Goal: Information Seeking & Learning: Learn about a topic

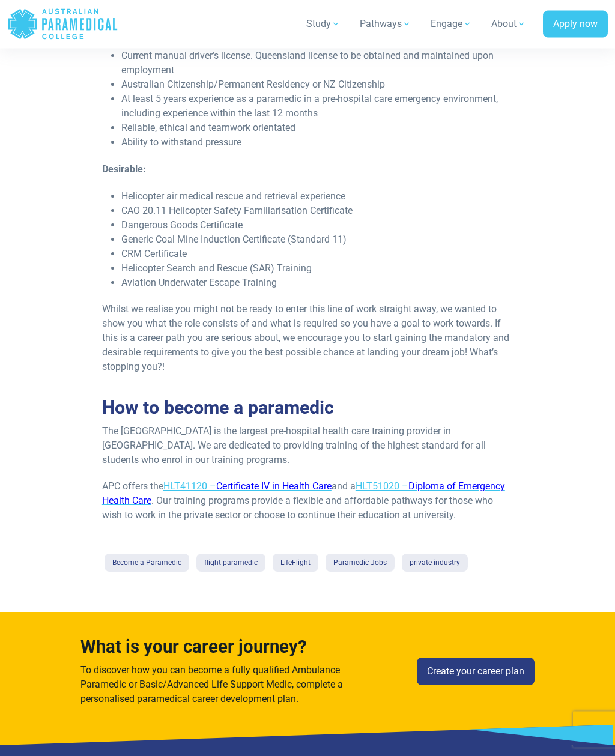
scroll to position [847, 0]
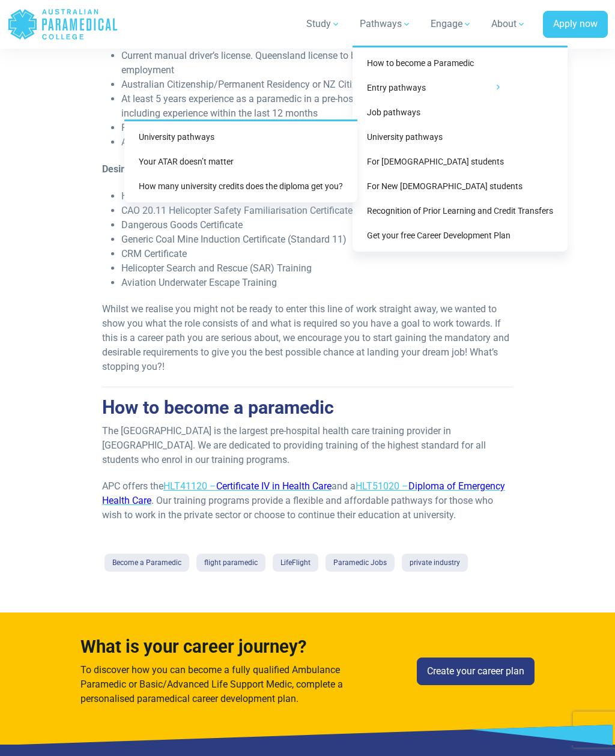
click at [205, 144] on link "University pathways" at bounding box center [240, 137] width 223 height 22
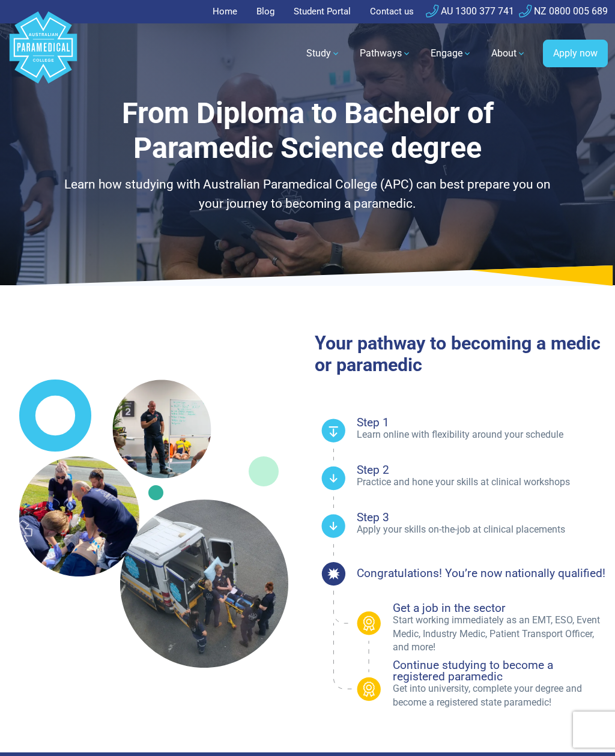
select select "**********"
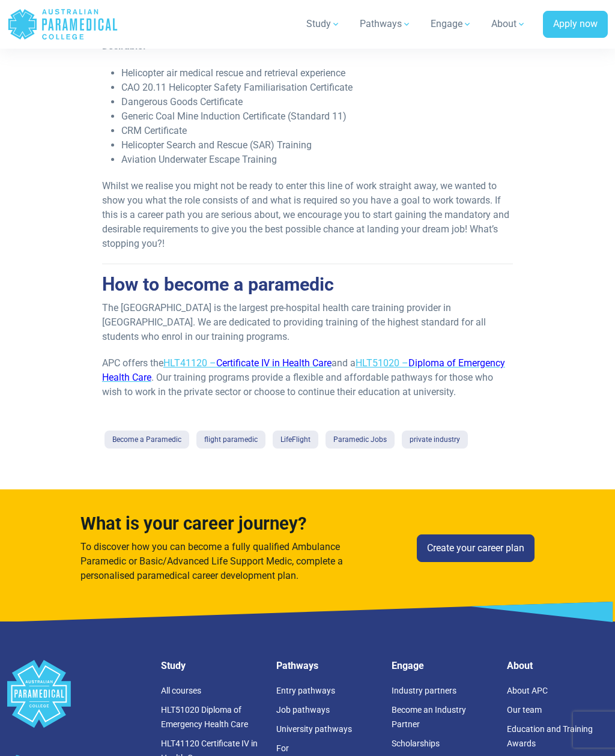
scroll to position [973, 0]
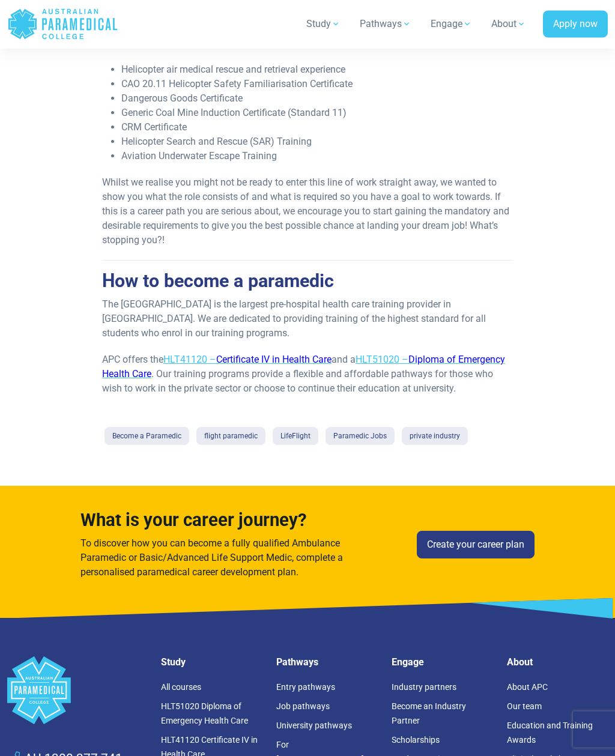
click at [270, 364] on span "Certificate IV in Health Care" at bounding box center [273, 359] width 115 height 11
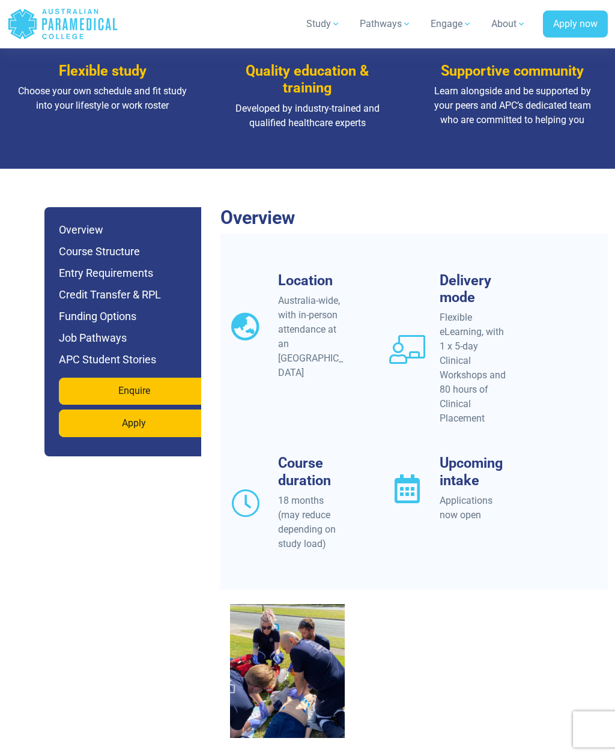
scroll to position [889, 0]
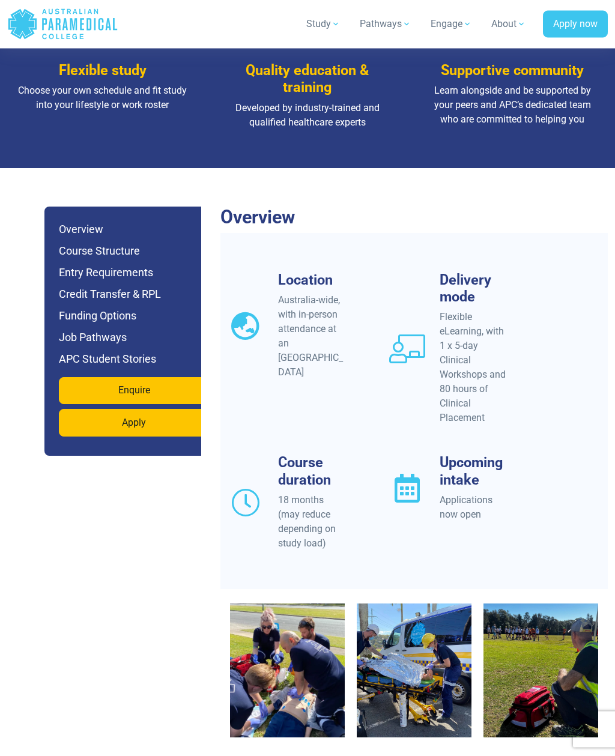
click at [127, 265] on h6 "Entry Requirements" at bounding box center [134, 273] width 151 height 17
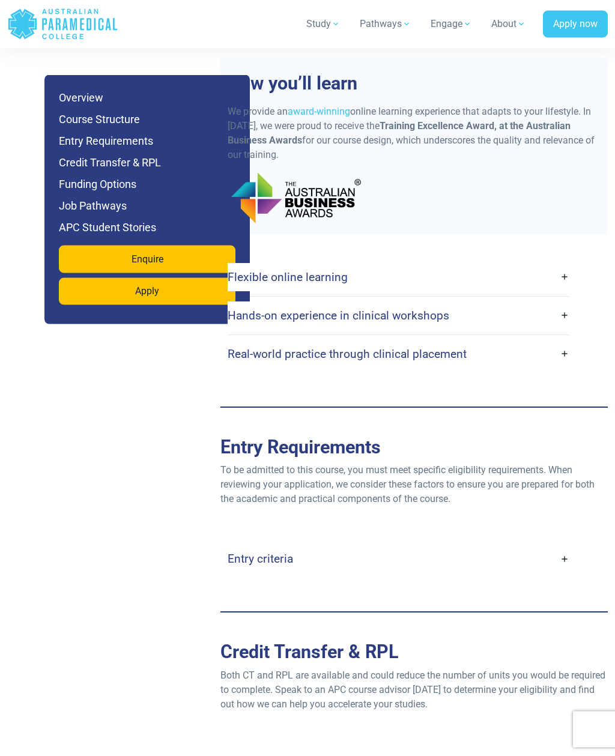
scroll to position [2439, 0]
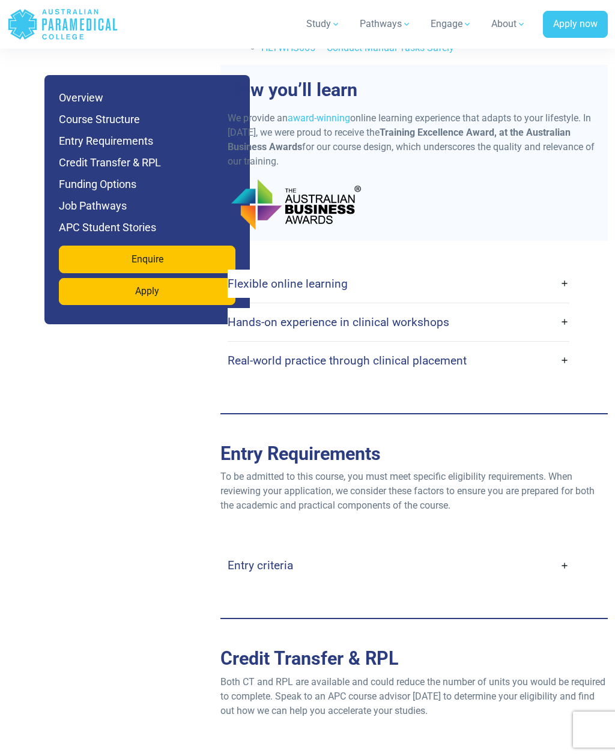
click at [567, 551] on link "Entry criteria" at bounding box center [399, 565] width 342 height 28
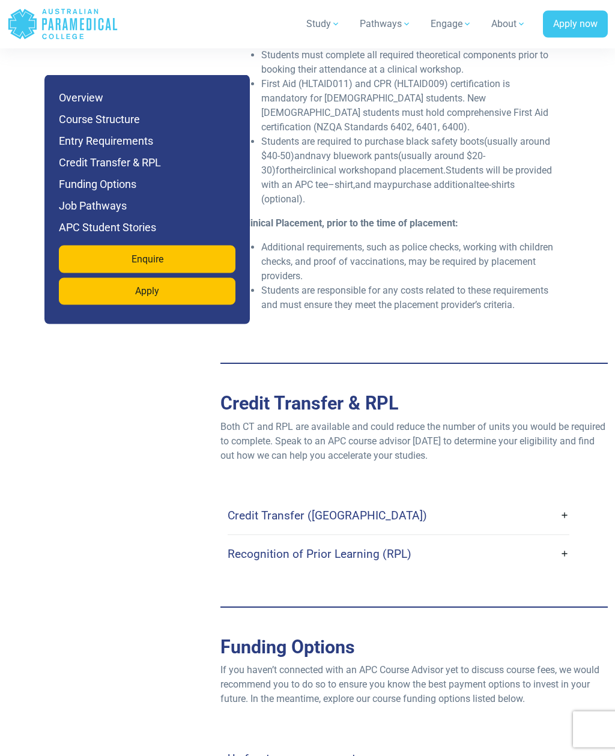
scroll to position [3282, 0]
click at [569, 501] on link "Credit Transfer ([GEOGRAPHIC_DATA])" at bounding box center [399, 515] width 342 height 28
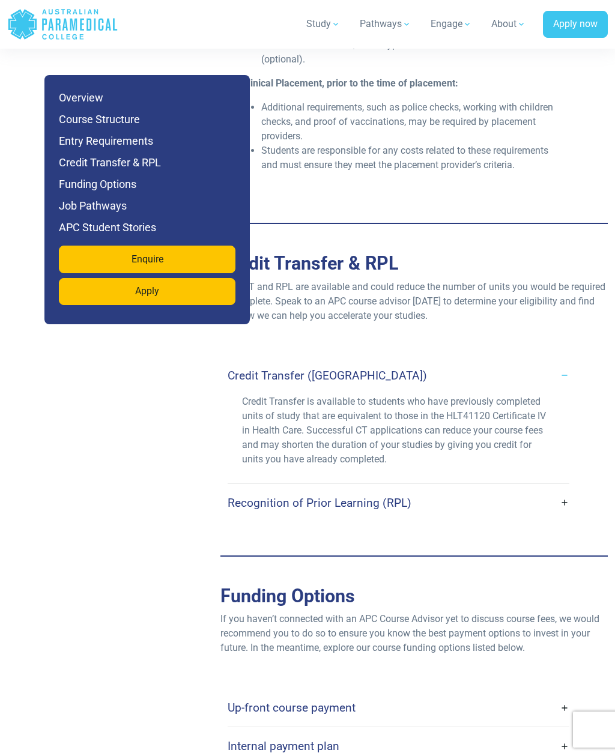
scroll to position [3428, 0]
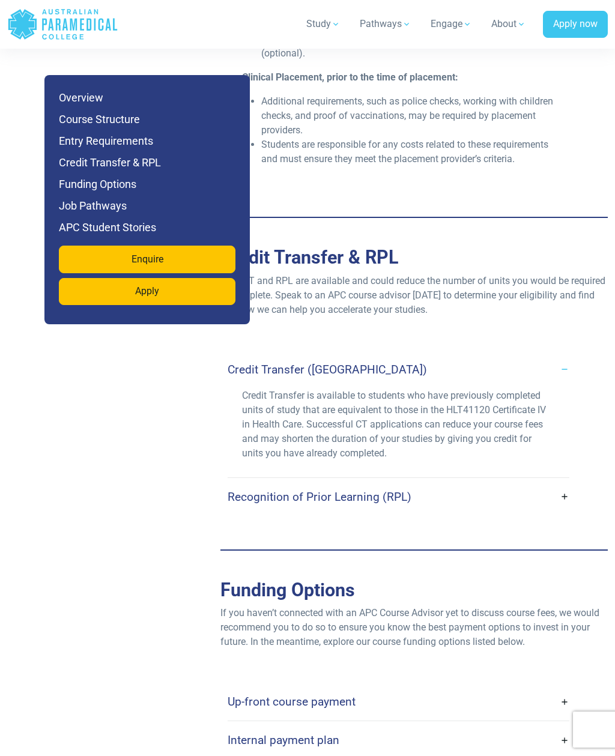
click at [564, 483] on link "Recognition of Prior Learning (RPL)" at bounding box center [399, 497] width 342 height 28
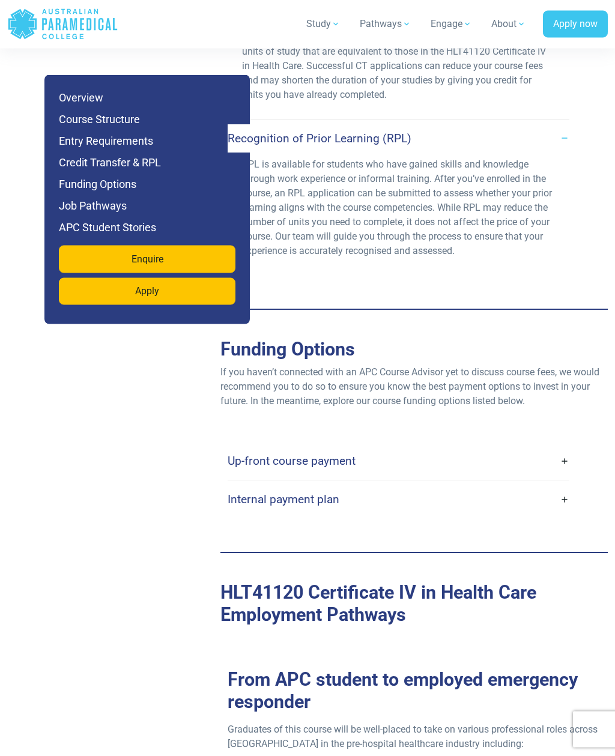
scroll to position [3788, 0]
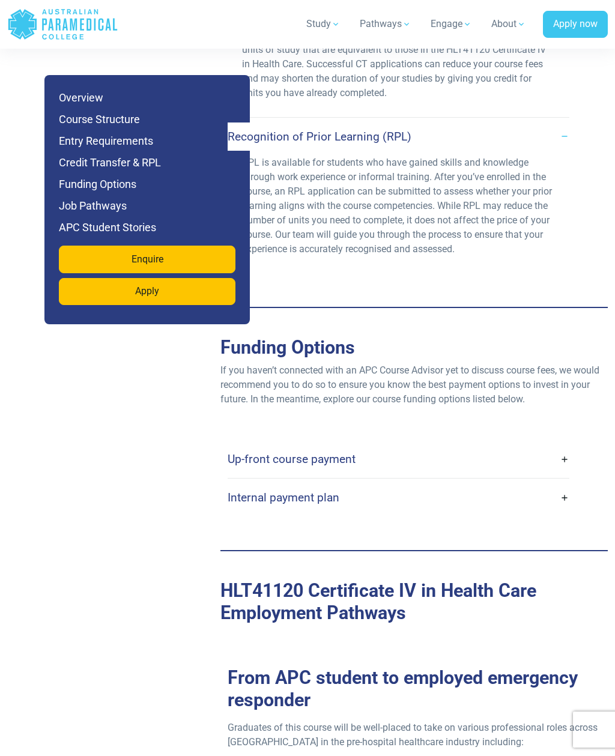
click at [565, 445] on link "Up-front course payment" at bounding box center [399, 459] width 342 height 28
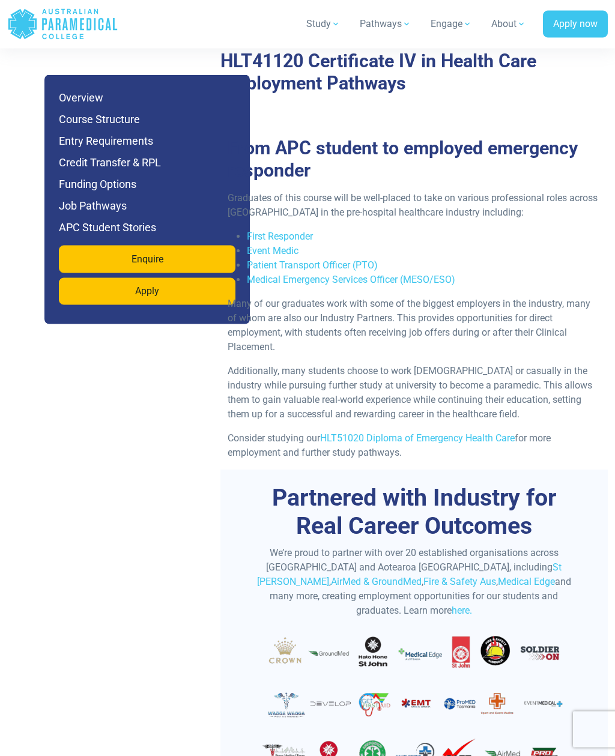
scroll to position [4386, 0]
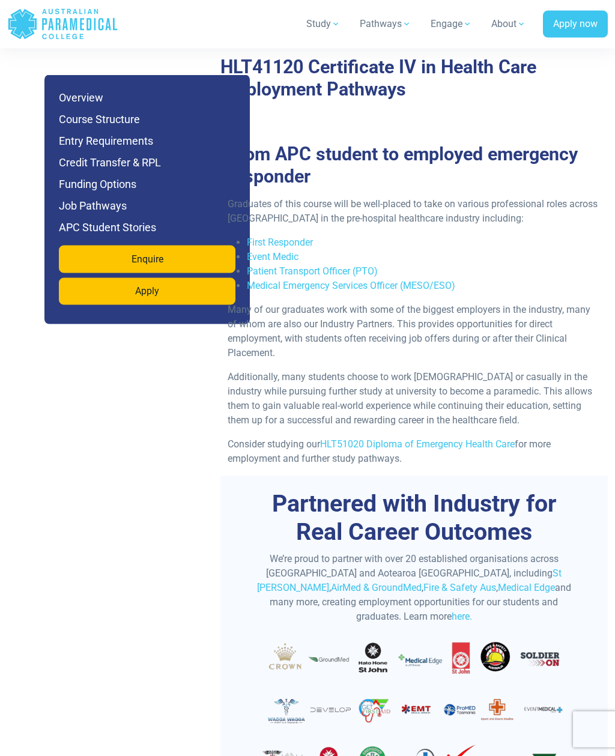
click at [480, 439] on link "HLT51020 Diploma of Emergency Health Care" at bounding box center [417, 444] width 195 height 11
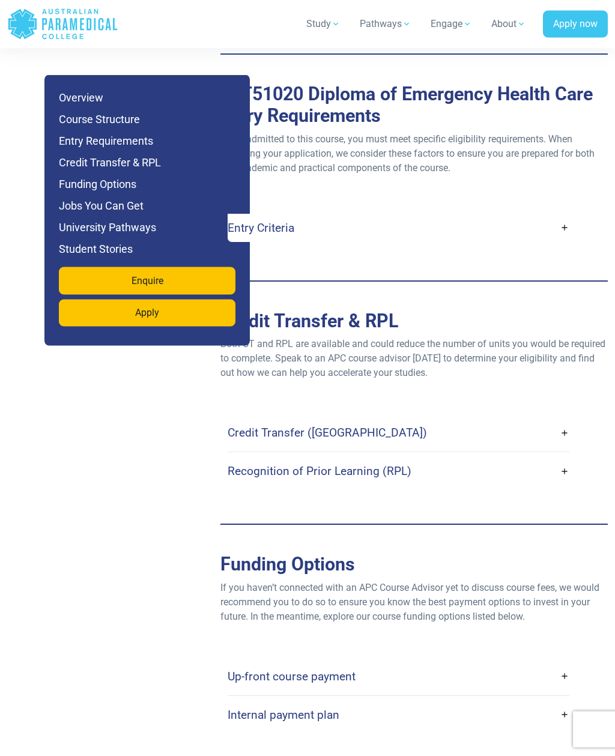
scroll to position [3761, 0]
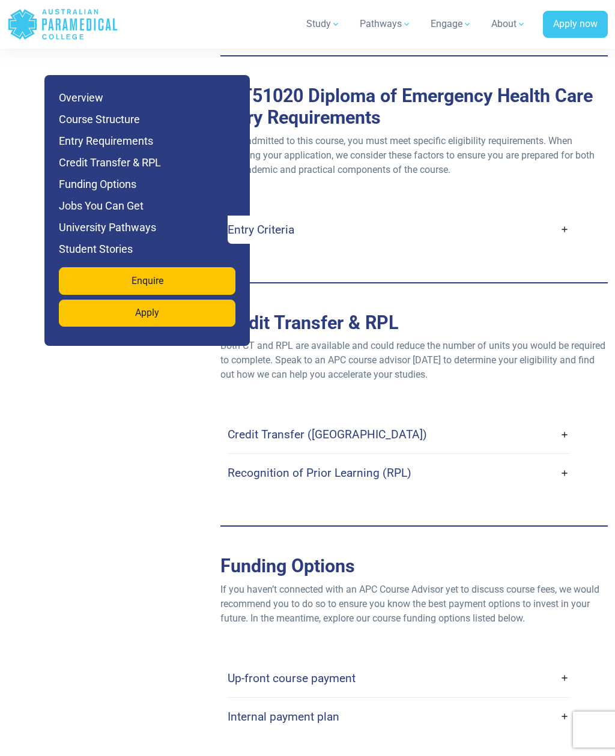
click at [564, 216] on link "Entry Criteria" at bounding box center [399, 230] width 342 height 28
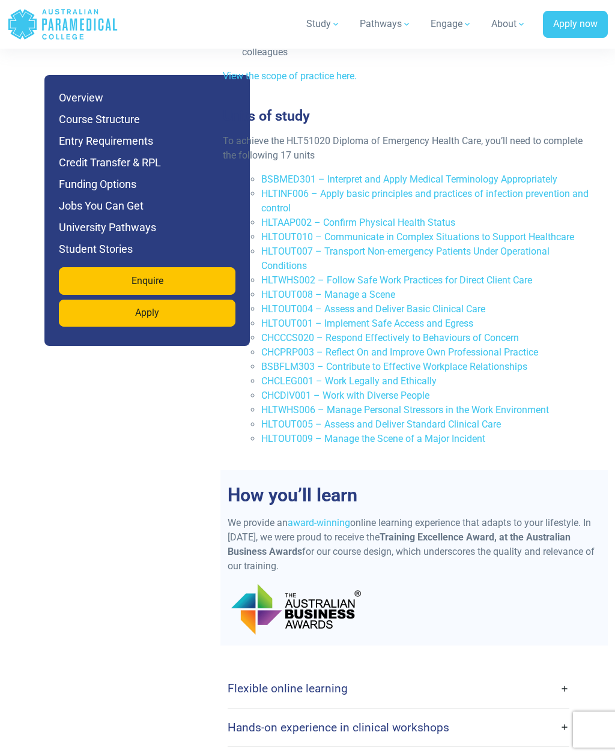
scroll to position [2998, 0]
